Goal: Task Accomplishment & Management: Manage account settings

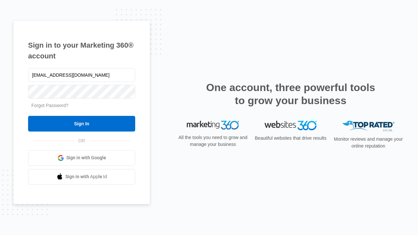
type input "[EMAIL_ADDRESS][DOMAIN_NAME]"
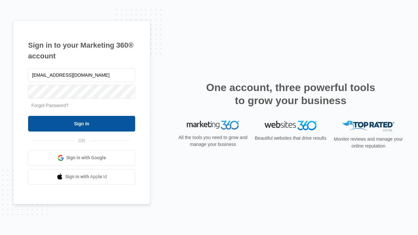
click at [82, 124] on input "Sign In" at bounding box center [81, 124] width 107 height 16
